Goal: Information Seeking & Learning: Learn about a topic

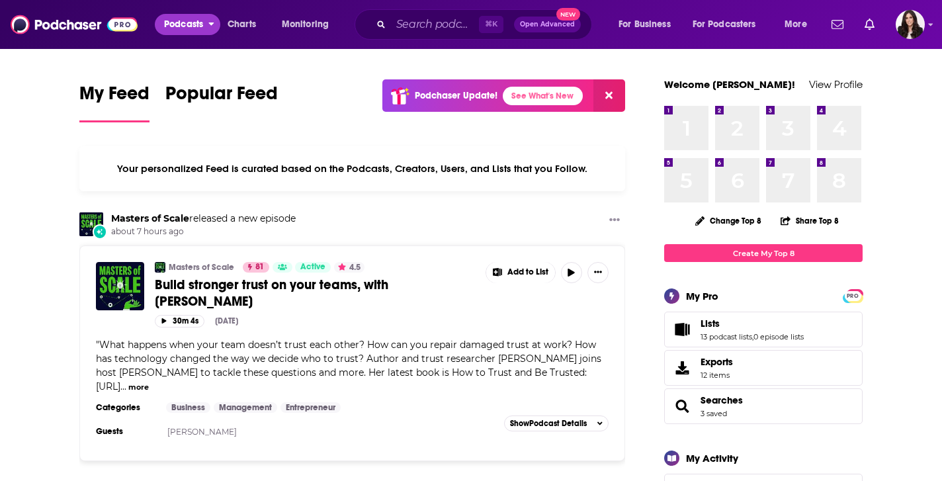
click at [183, 24] on span "Podcasts" at bounding box center [183, 24] width 39 height 19
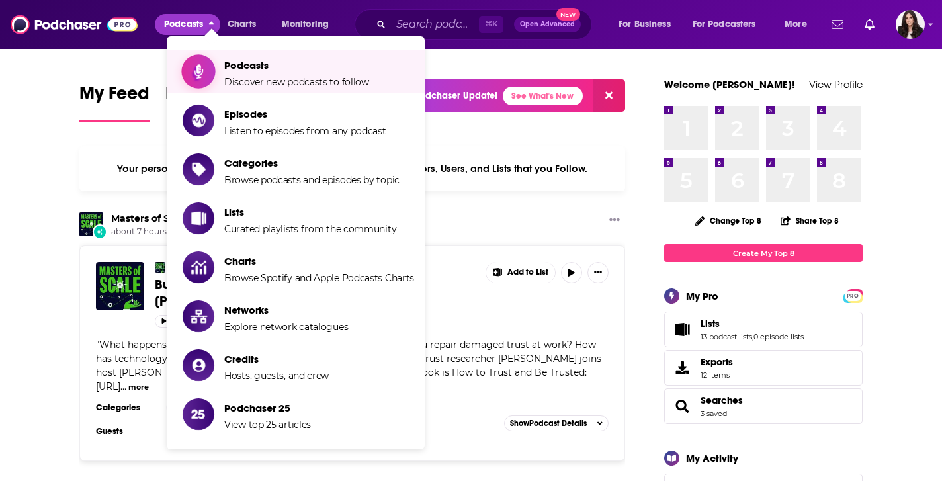
click at [250, 66] on span "Podcasts" at bounding box center [296, 65] width 145 height 13
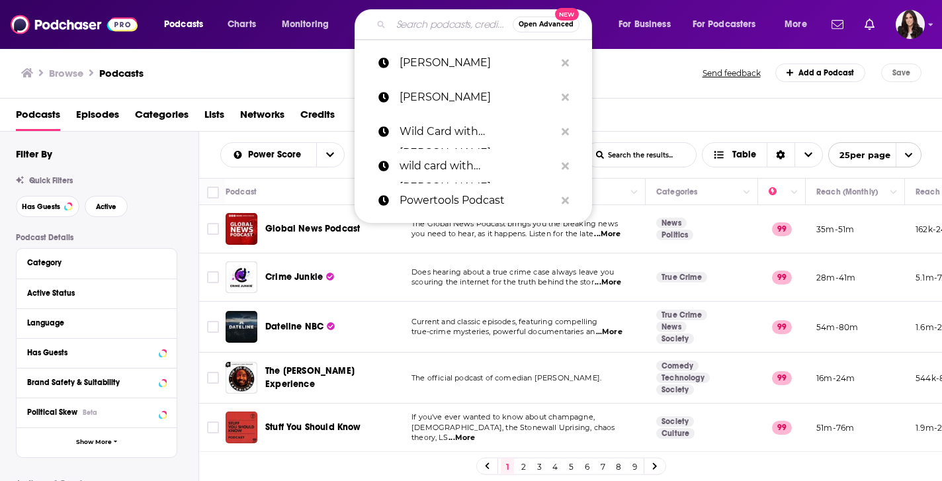
click at [427, 28] on input "Search podcasts, credits, & more..." at bounding box center [452, 24] width 122 height 21
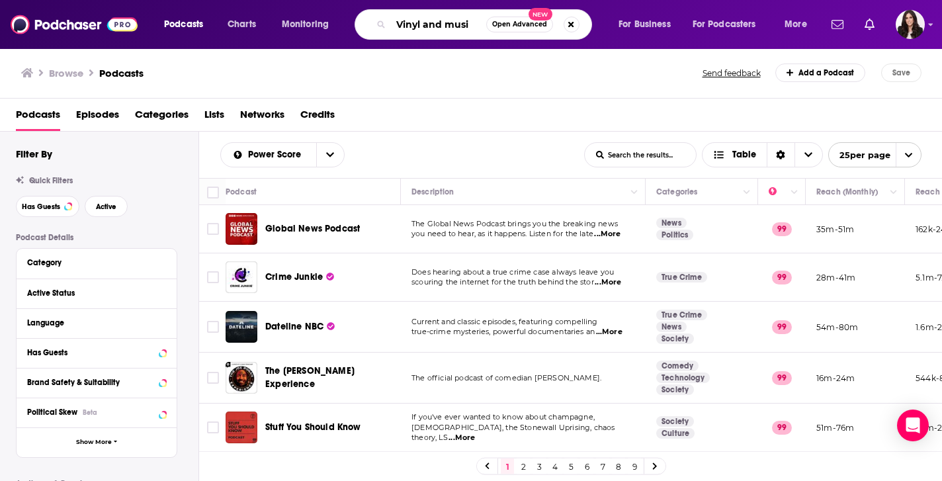
type input "Vinyl and music"
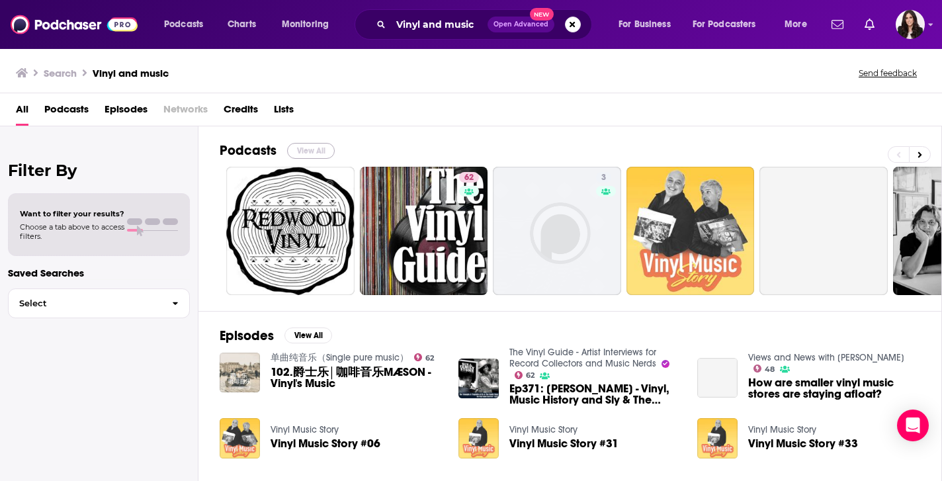
click at [319, 156] on button "View All" at bounding box center [311, 151] width 48 height 16
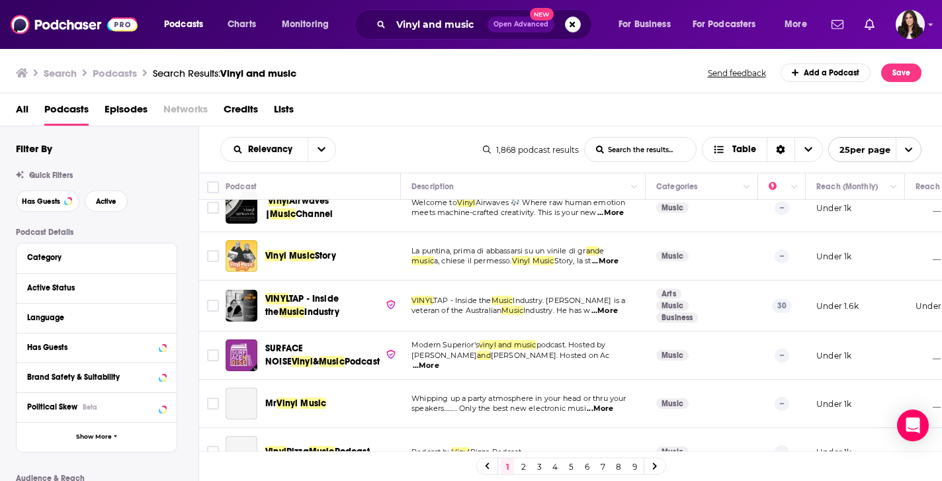
scroll to position [181, 0]
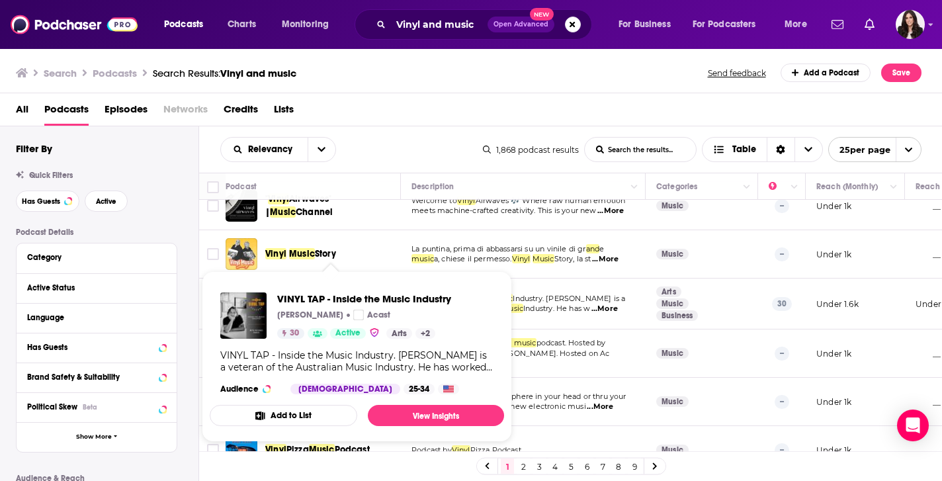
click at [303, 302] on span "VINYL TAP - Inside the Music Industry" at bounding box center [364, 298] width 174 height 13
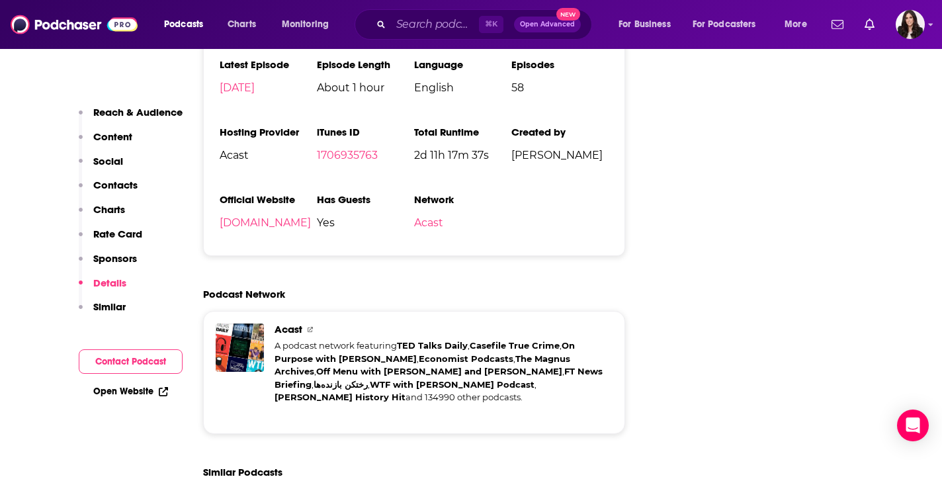
scroll to position [1932, 0]
